Goal: Find specific page/section: Find specific page/section

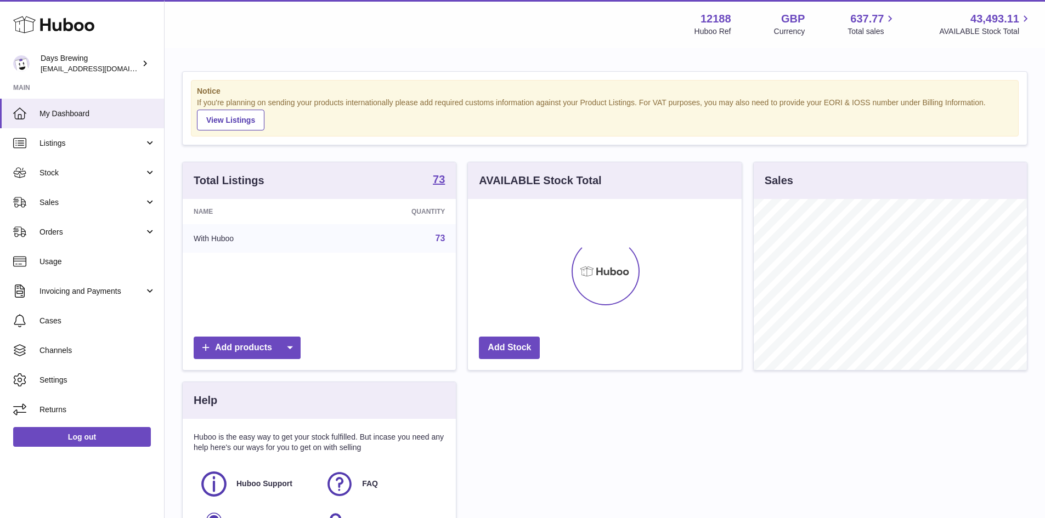
scroll to position [171, 274]
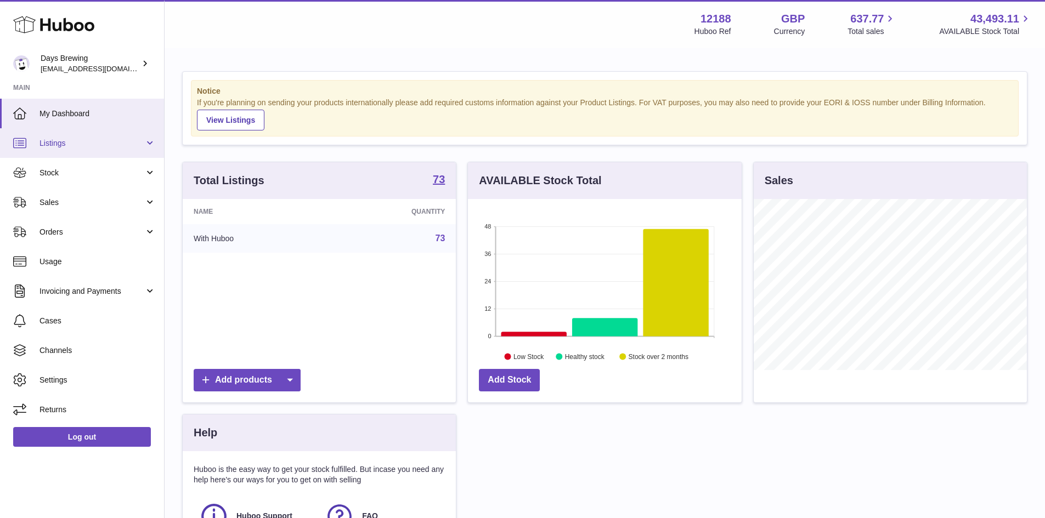
click at [95, 141] on span "Listings" at bounding box center [91, 143] width 105 height 10
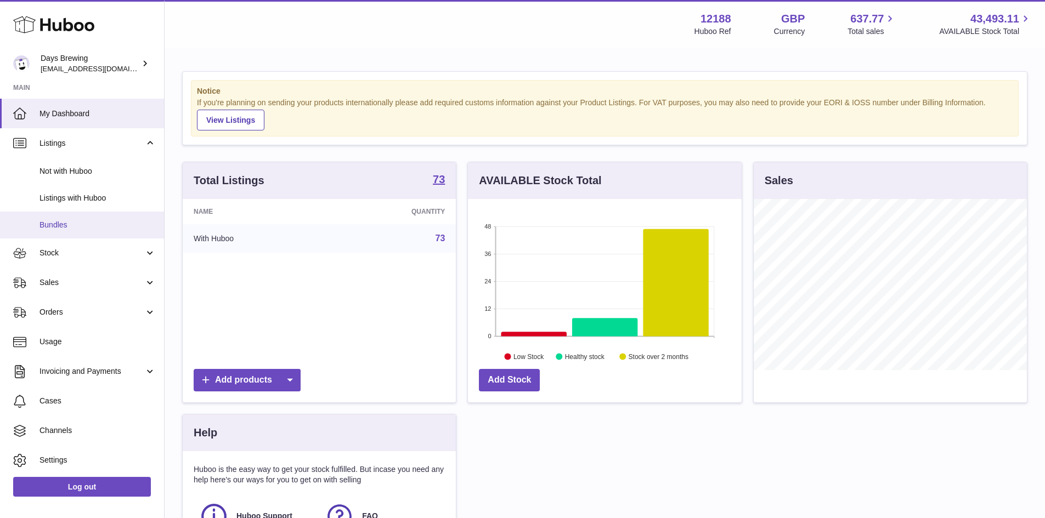
click at [87, 226] on span "Bundles" at bounding box center [97, 225] width 116 height 10
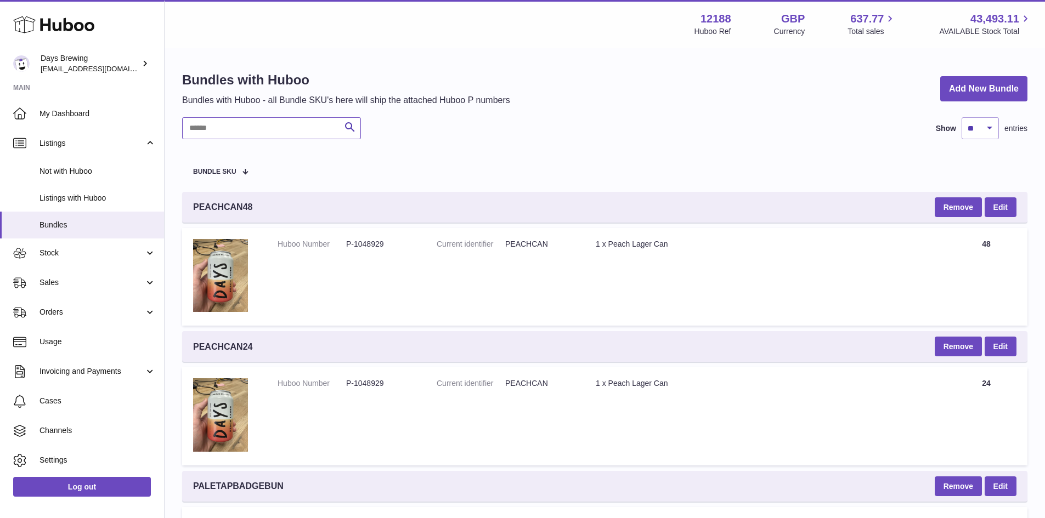
click at [280, 131] on input "text" at bounding box center [271, 128] width 179 height 22
paste input "******"
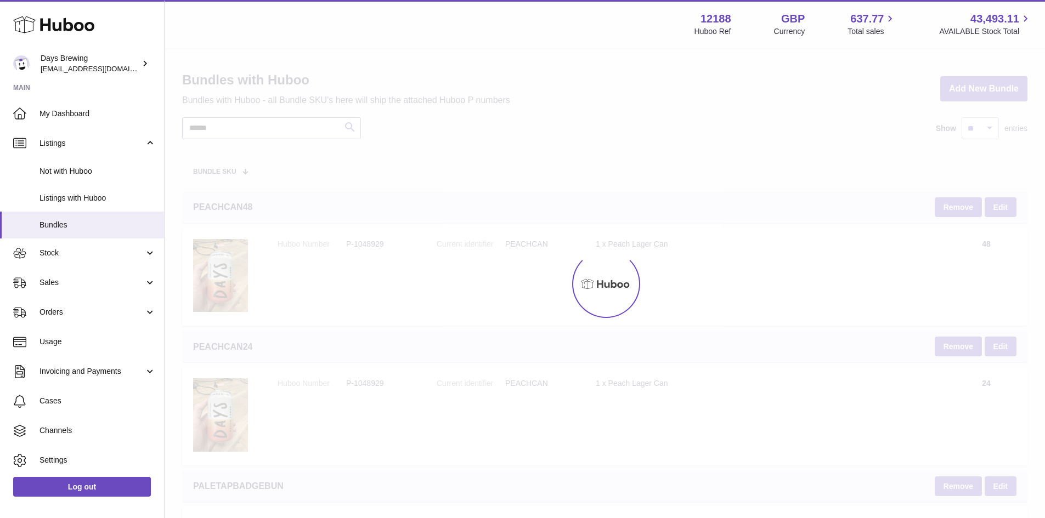
type input "******"
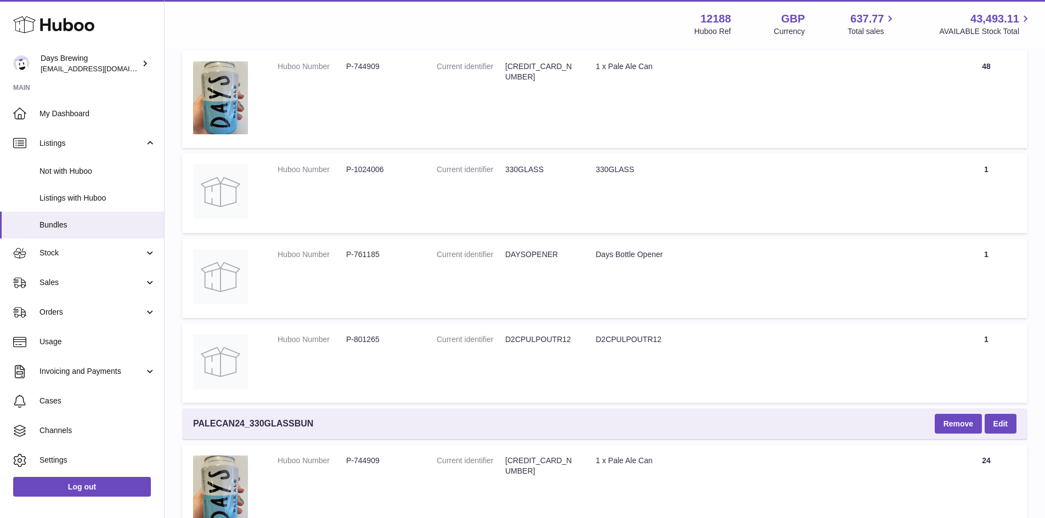
scroll to position [603, 0]
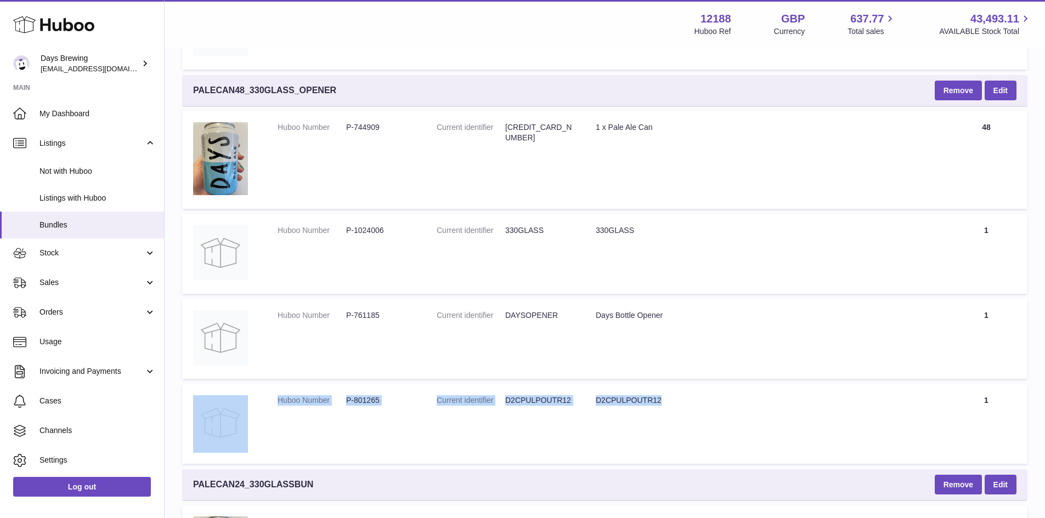
drag, startPoint x: 688, startPoint y: 406, endPoint x: 263, endPoint y: 405, distance: 424.5
click at [263, 405] on tr "Huboo Number P-801265 Current identifier D2CPULPOUTR12 Title D2CPULPOUTR12 Quan…" at bounding box center [604, 424] width 845 height 80
click at [655, 417] on td "Title D2CPULPOUTR12" at bounding box center [765, 424] width 360 height 80
drag, startPoint x: 693, startPoint y: 405, endPoint x: 274, endPoint y: 399, distance: 419.0
click at [274, 399] on tr "Huboo Number P-801265 Current identifier D2CPULPOUTR12 Title D2CPULPOUTR12 Quan…" at bounding box center [604, 424] width 845 height 80
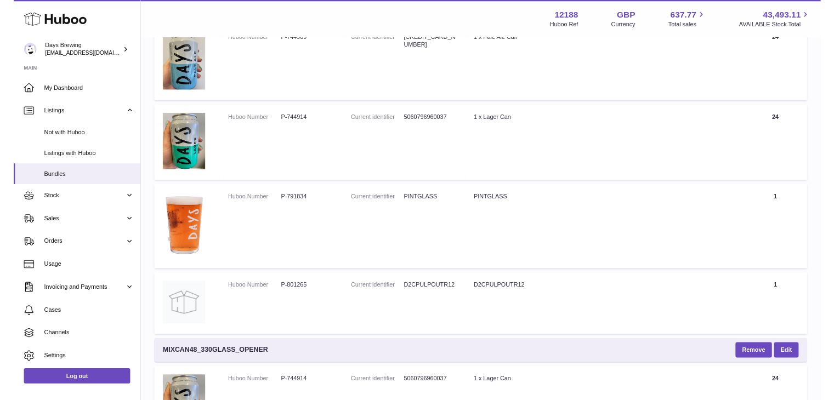
scroll to position [2468, 0]
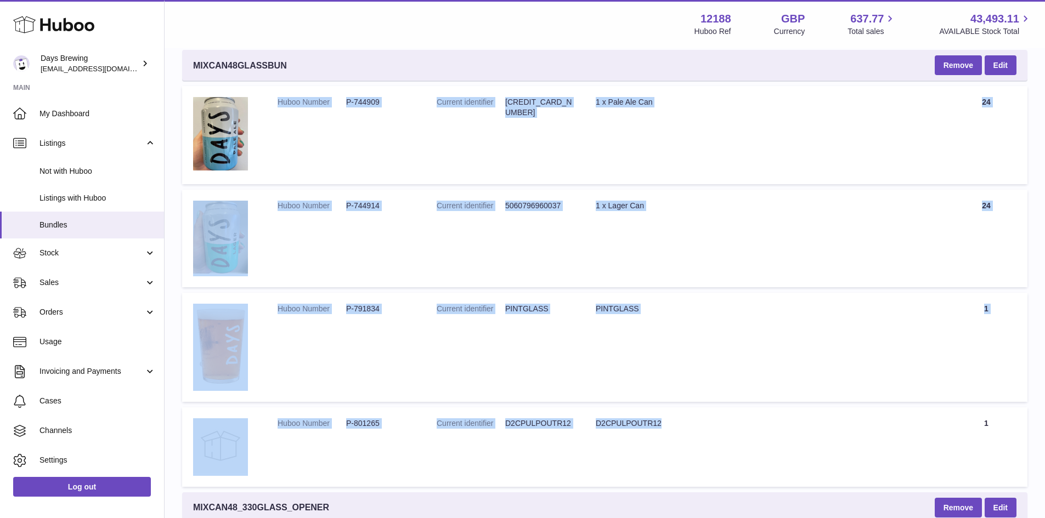
drag, startPoint x: 666, startPoint y: 418, endPoint x: 272, endPoint y: 152, distance: 475.2
click at [272, 152] on tbody "PALEPINT12 Remove Edit Huboo Number P-797958 Current identifier 5060796960082 T…" at bounding box center [604, 141] width 845 height 4835
click at [630, 188] on table "Bundle SKU PALEPINT12 Remove Edit Huboo Number P-797958 Current identifier 5060…" at bounding box center [604, 123] width 845 height 4882
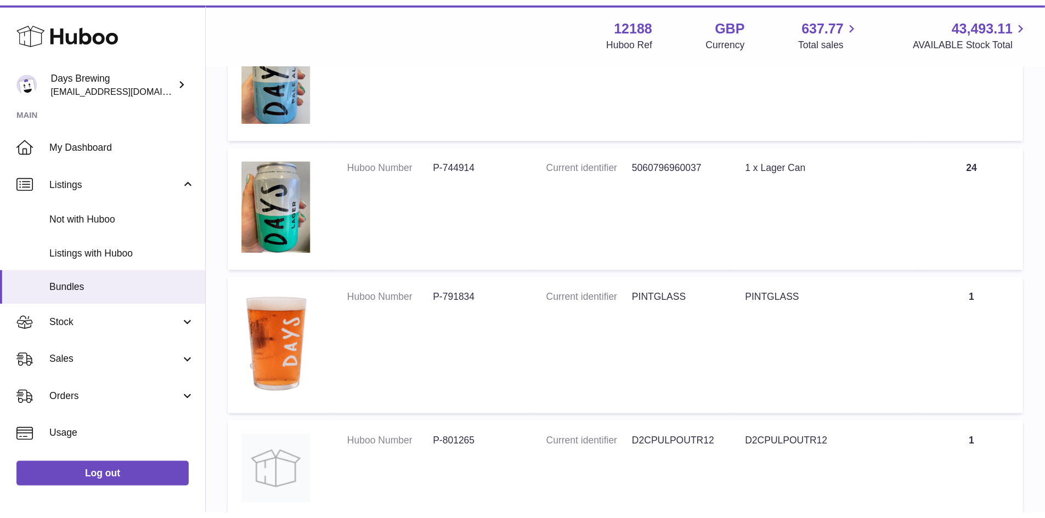
scroll to position [2544, 0]
